Goal: Task Accomplishment & Management: Use online tool/utility

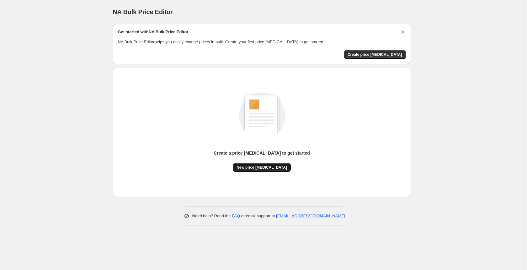
click at [278, 167] on span "New price [MEDICAL_DATA]" at bounding box center [262, 167] width 51 height 5
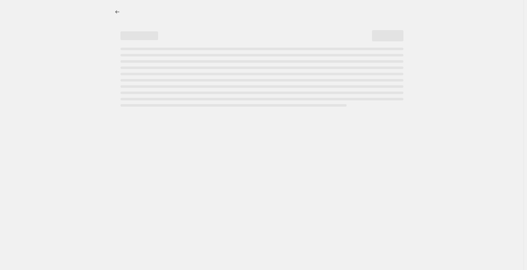
select select "percentage"
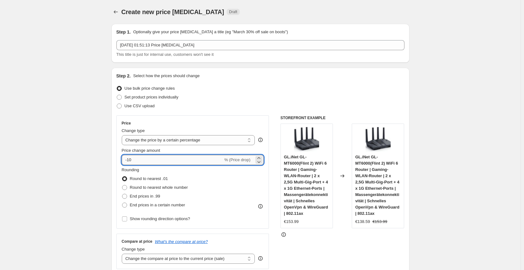
click at [162, 160] on input "-10" at bounding box center [172, 160] width 101 height 10
type input "-1"
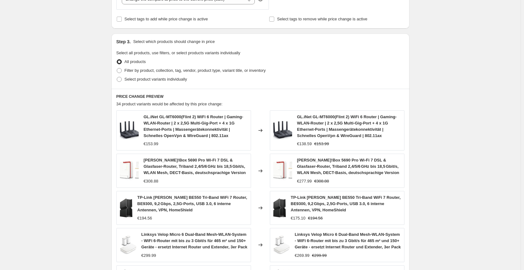
scroll to position [405, 0]
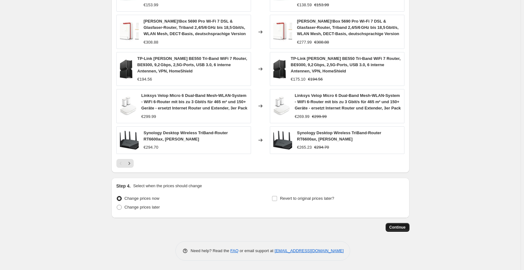
type input "-25"
click at [408, 228] on button "Continue" at bounding box center [398, 227] width 24 height 9
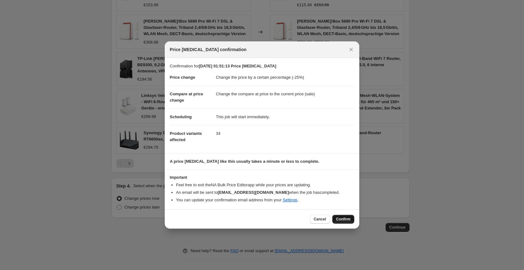
click at [345, 220] on span "Confirm" at bounding box center [343, 219] width 14 height 5
click at [431, 173] on div at bounding box center [262, 135] width 524 height 270
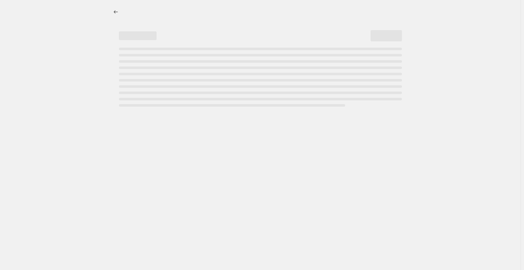
select select "percentage"
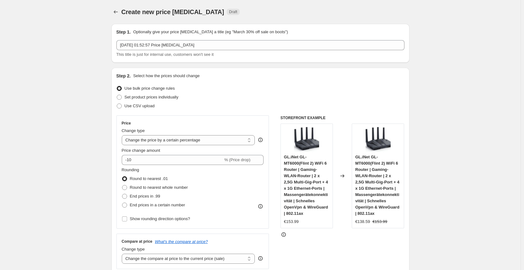
click at [176, 154] on div "Price change amount -10 % (Price drop)" at bounding box center [193, 156] width 142 height 18
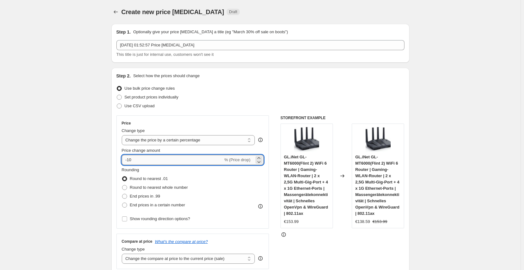
click at [176, 155] on input "-10" at bounding box center [172, 160] width 101 height 10
type input "-1"
type input "-30"
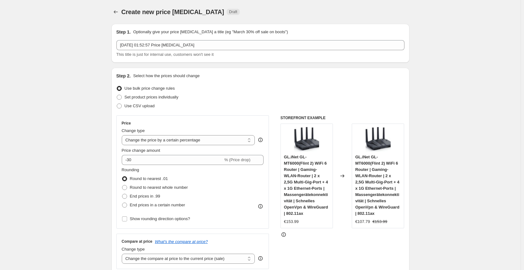
click at [377, 124] on div "GL.iNet GL-MT6000(Flint 2) WiFi 6 Router | Gaming-WLAN-Router | 2 x 2,5G Multi-…" at bounding box center [378, 176] width 52 height 105
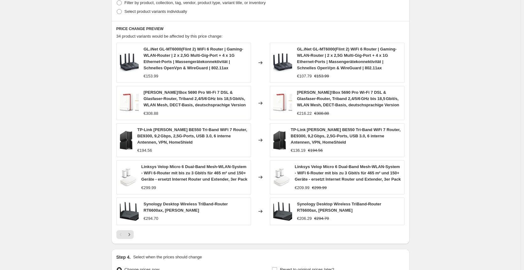
scroll to position [405, 0]
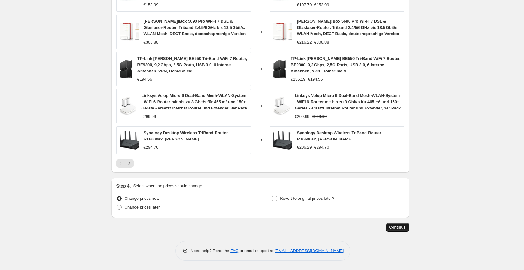
click at [394, 230] on button "Continue" at bounding box center [398, 227] width 24 height 9
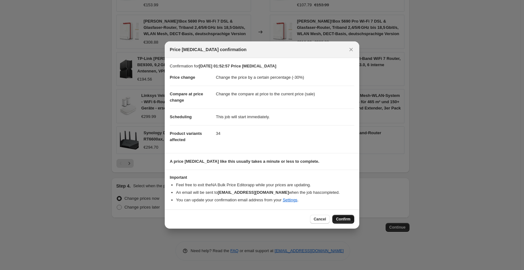
click at [348, 220] on span "Confirm" at bounding box center [343, 219] width 14 height 5
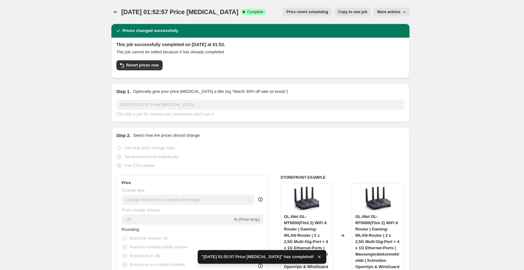
click at [352, 13] on span "Copy to new job" at bounding box center [352, 11] width 29 height 5
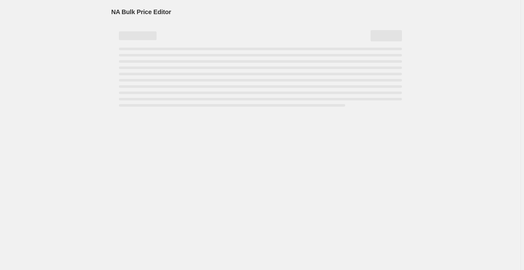
select select "percentage"
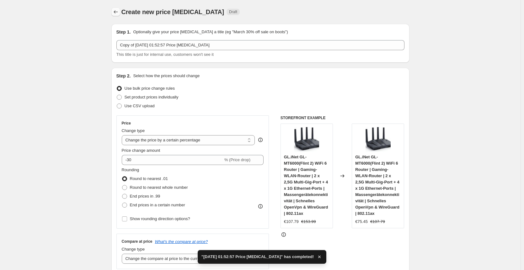
click at [115, 10] on icon "Price change jobs" at bounding box center [116, 12] width 6 height 6
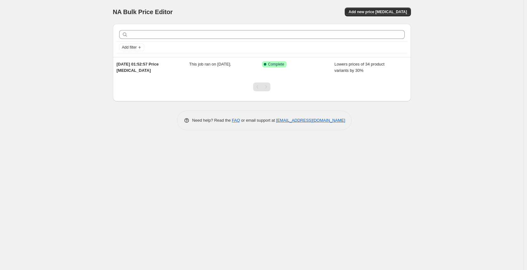
click at [300, 193] on div "NA Bulk Price Editor. This page is ready NA Bulk Price Editor Add new price cha…" at bounding box center [262, 135] width 524 height 270
